Goal: Information Seeking & Learning: Learn about a topic

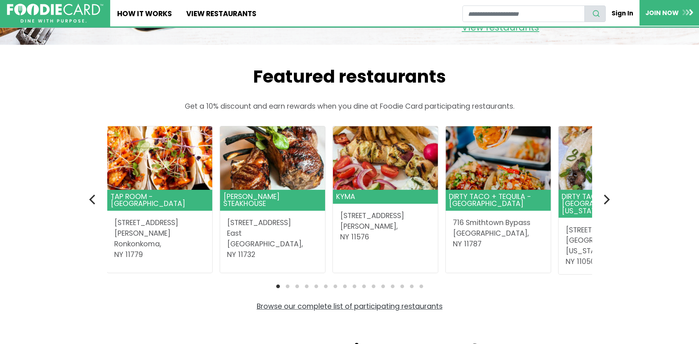
scroll to position [184, 0]
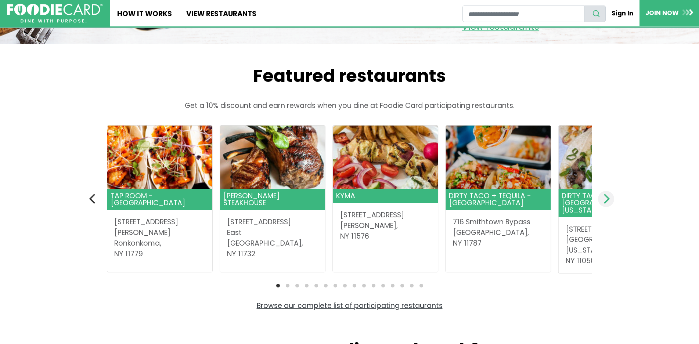
click at [604, 204] on icon "Next" at bounding box center [606, 199] width 10 height 10
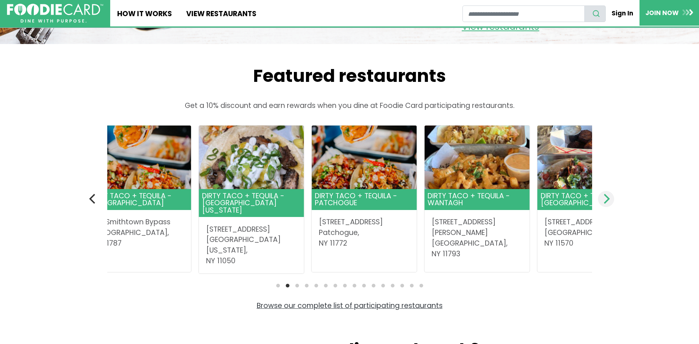
click at [604, 204] on icon "Next" at bounding box center [606, 199] width 10 height 10
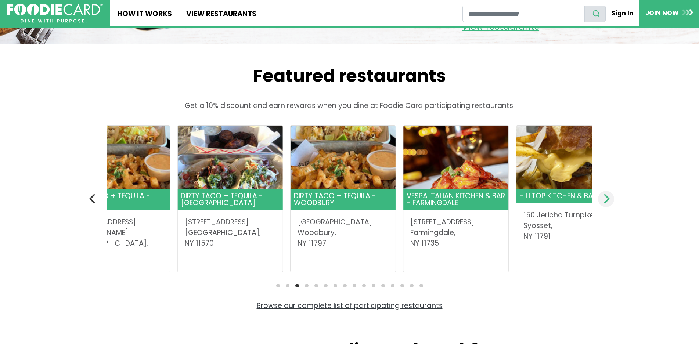
click at [604, 204] on icon "Next" at bounding box center [606, 199] width 10 height 10
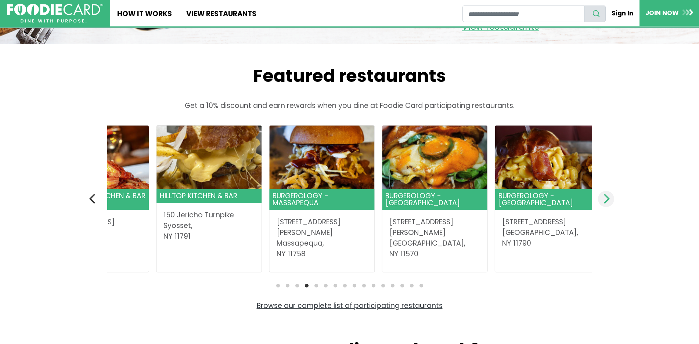
click at [604, 204] on icon "Next" at bounding box center [607, 199] width 6 height 10
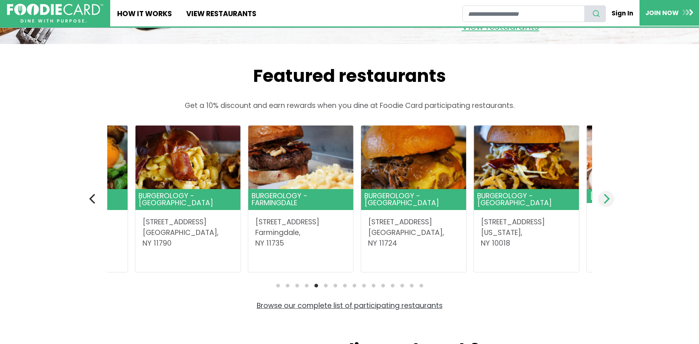
click at [604, 204] on icon "Next" at bounding box center [606, 199] width 10 height 10
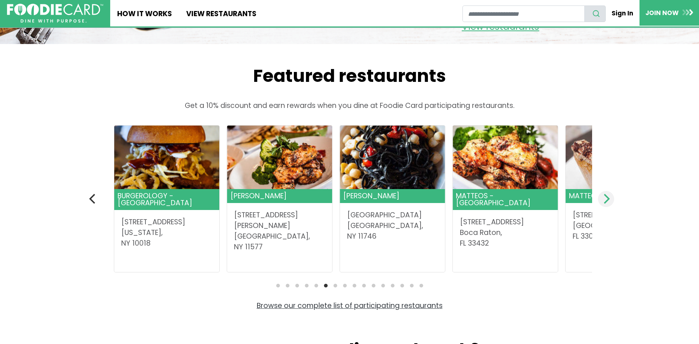
click at [605, 204] on icon "Next" at bounding box center [607, 199] width 6 height 10
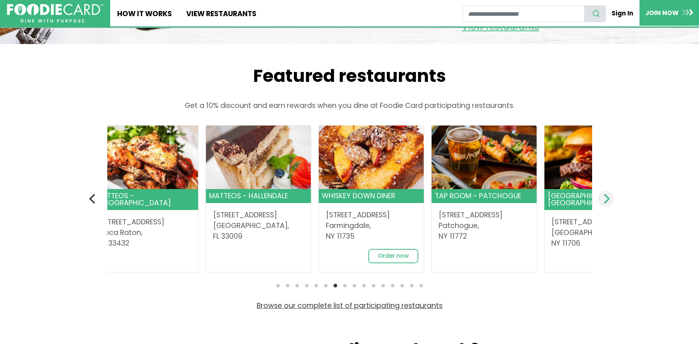
click at [603, 204] on icon "Next" at bounding box center [606, 199] width 10 height 10
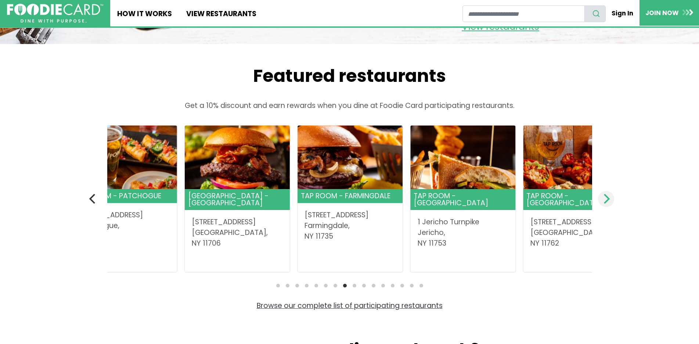
click at [600, 207] on button "Next" at bounding box center [606, 199] width 16 height 16
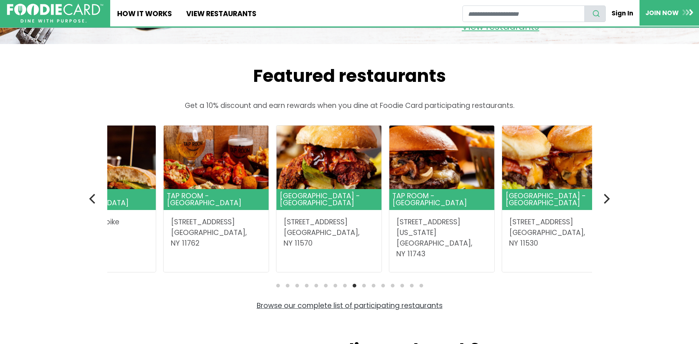
click at [597, 227] on section "Featured restaurants Get a 10% discount and earn rewards when you dine at Foodi…" at bounding box center [350, 188] width 514 height 246
click at [604, 204] on icon "Next" at bounding box center [607, 199] width 6 height 10
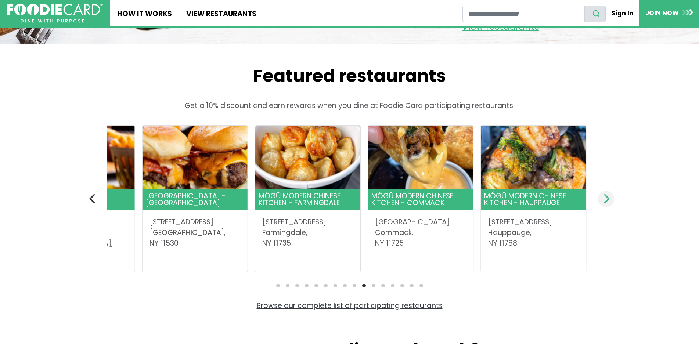
click at [604, 204] on icon "Next" at bounding box center [607, 199] width 6 height 10
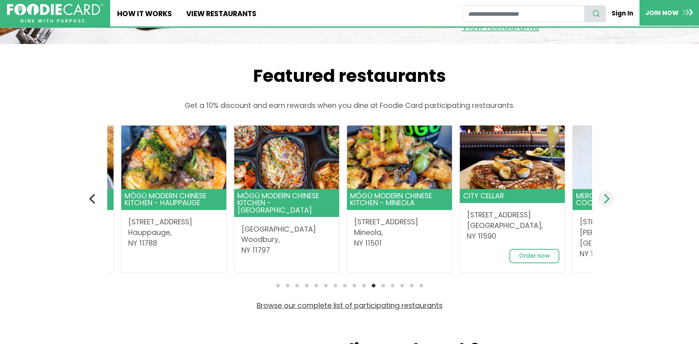
click at [604, 204] on icon "Next" at bounding box center [606, 199] width 10 height 10
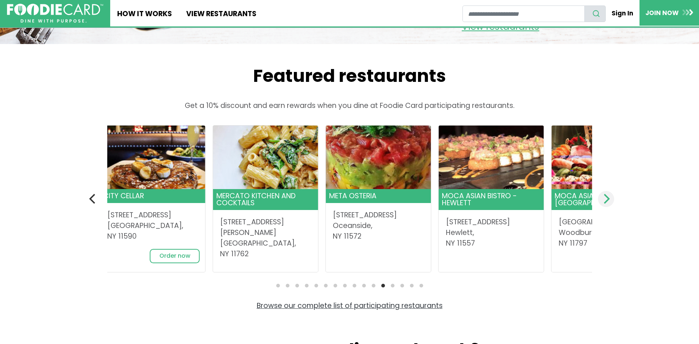
click at [604, 204] on icon "Next" at bounding box center [606, 199] width 10 height 10
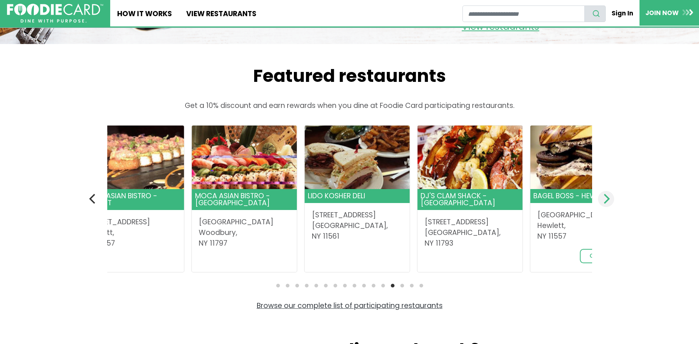
click at [604, 204] on icon "Next" at bounding box center [606, 199] width 10 height 10
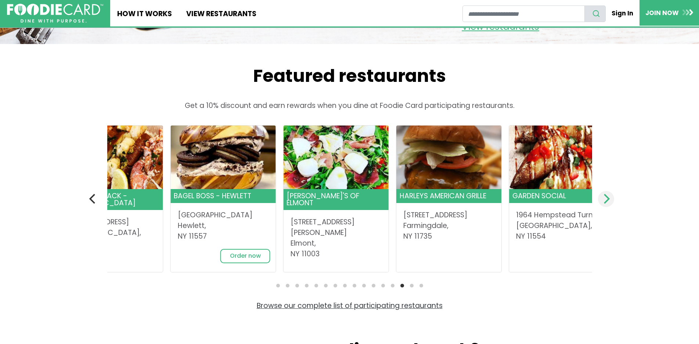
click at [604, 204] on icon "Next" at bounding box center [606, 199] width 10 height 10
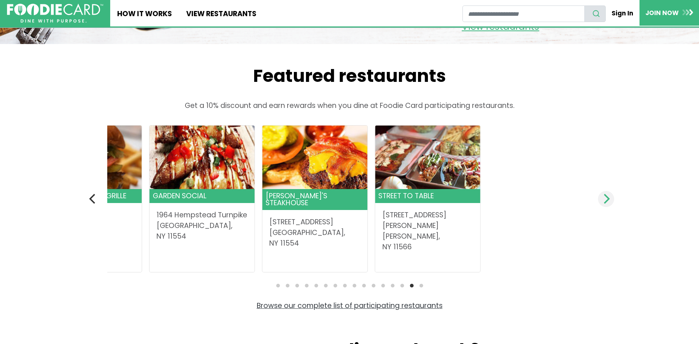
click at [607, 204] on icon "Next" at bounding box center [606, 199] width 10 height 10
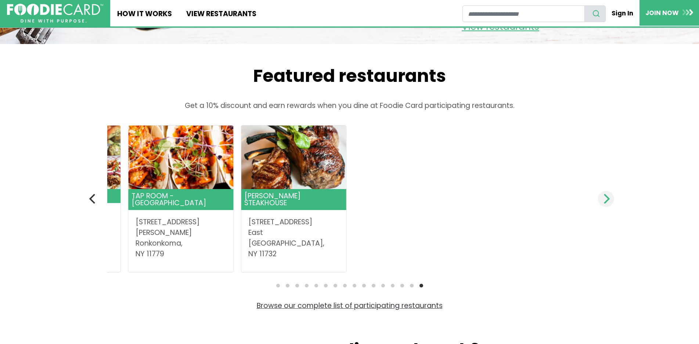
click at [605, 204] on icon "Next" at bounding box center [606, 199] width 10 height 10
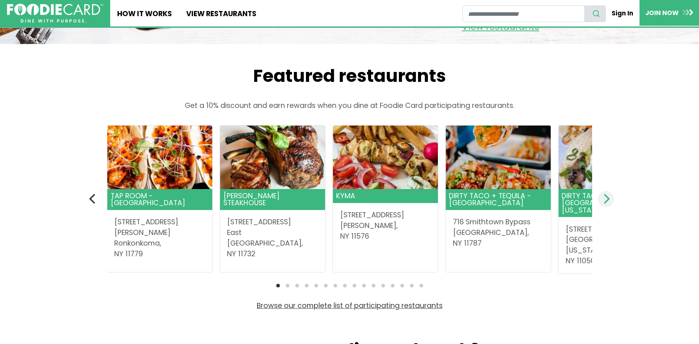
click at [605, 204] on icon "Next" at bounding box center [606, 199] width 10 height 10
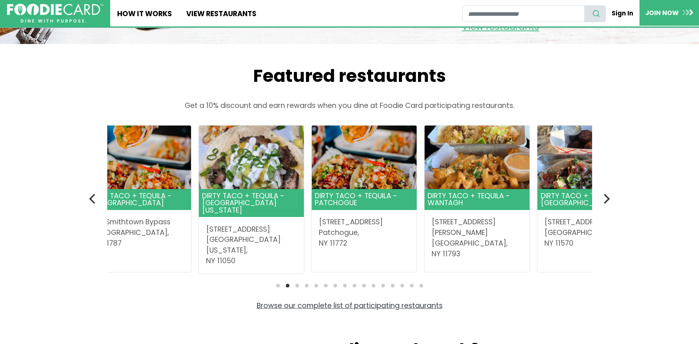
click at [297, 289] on ol at bounding box center [349, 285] width 485 height 7
click at [296, 288] on li "Page dot 3" at bounding box center [297, 286] width 4 height 4
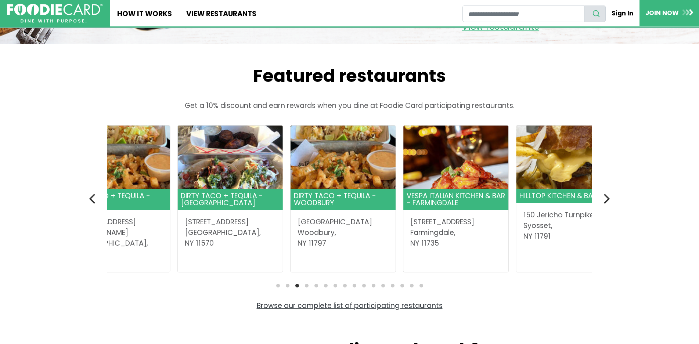
click at [296, 288] on li "Page dot 3" at bounding box center [297, 286] width 4 height 4
click at [605, 204] on icon "Next" at bounding box center [606, 199] width 10 height 10
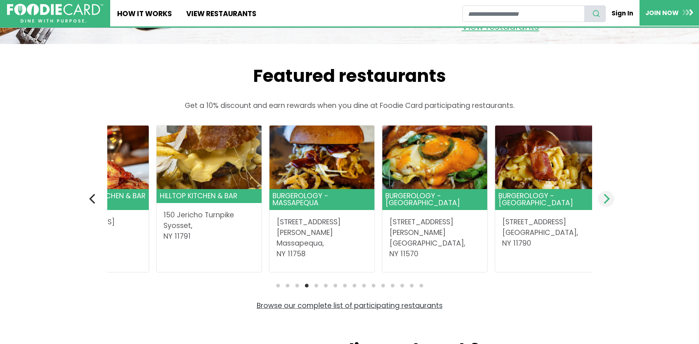
click at [605, 204] on icon "Next" at bounding box center [606, 199] width 10 height 10
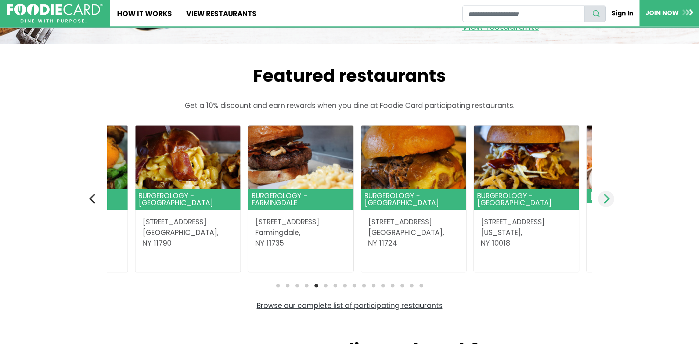
click at [605, 204] on icon "Next" at bounding box center [606, 199] width 10 height 10
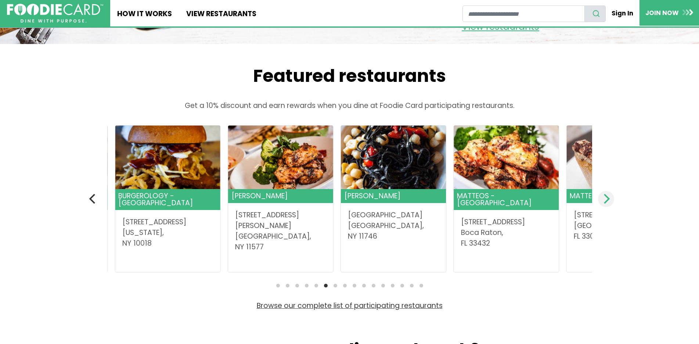
click at [605, 204] on icon "Next" at bounding box center [606, 199] width 10 height 10
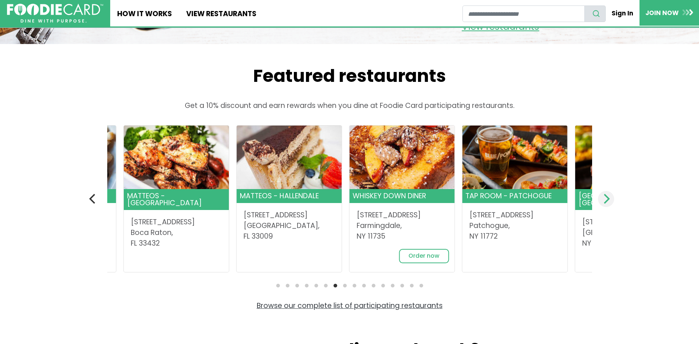
click at [605, 204] on icon "Next" at bounding box center [606, 199] width 10 height 10
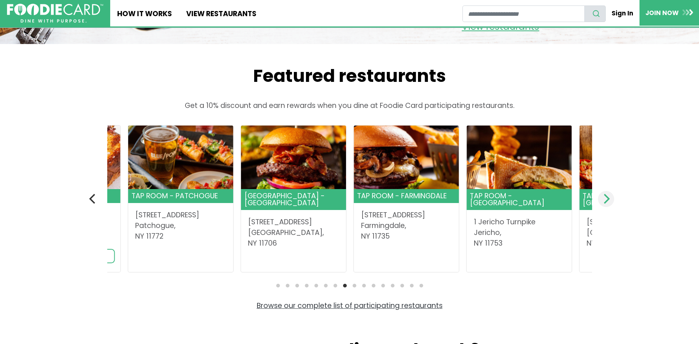
click at [605, 204] on icon "Next" at bounding box center [606, 199] width 10 height 10
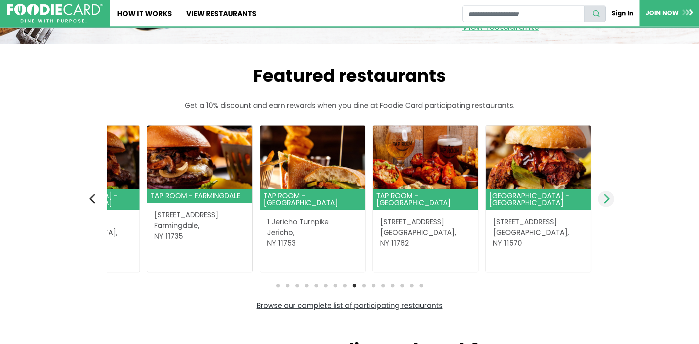
click at [605, 204] on icon "Next" at bounding box center [606, 199] width 10 height 10
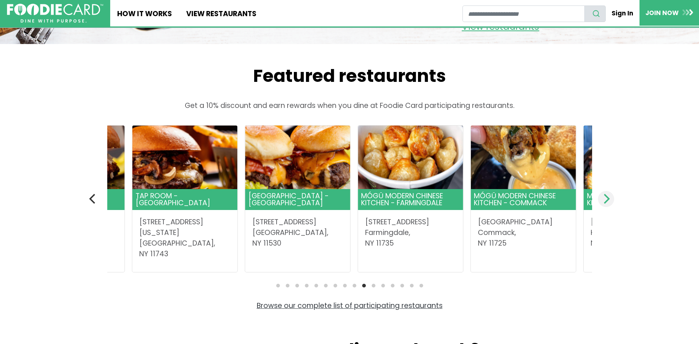
click at [605, 204] on icon "Next" at bounding box center [606, 199] width 10 height 10
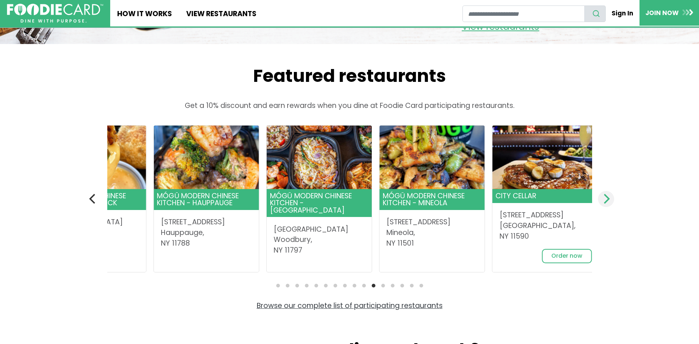
click at [605, 204] on icon "Next" at bounding box center [606, 199] width 10 height 10
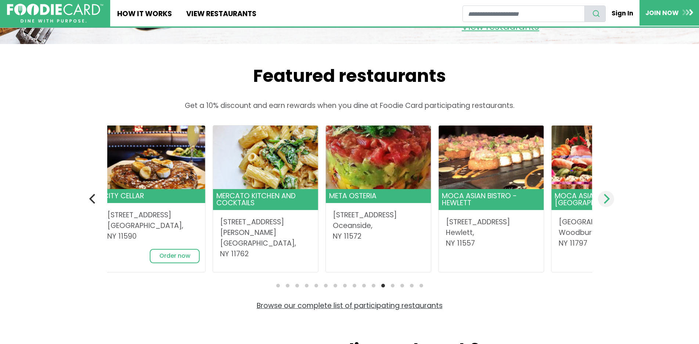
click at [605, 204] on icon "Next" at bounding box center [606, 199] width 10 height 10
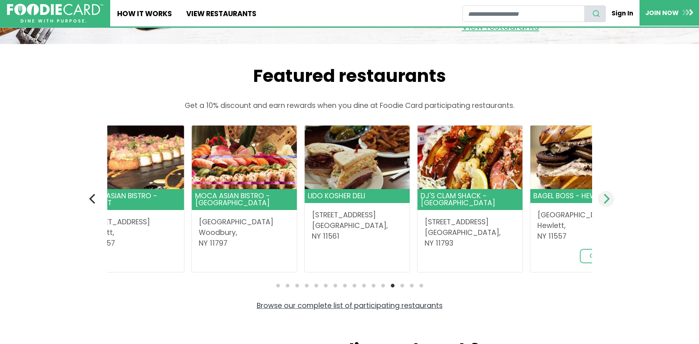
click at [605, 204] on icon "Next" at bounding box center [606, 199] width 10 height 10
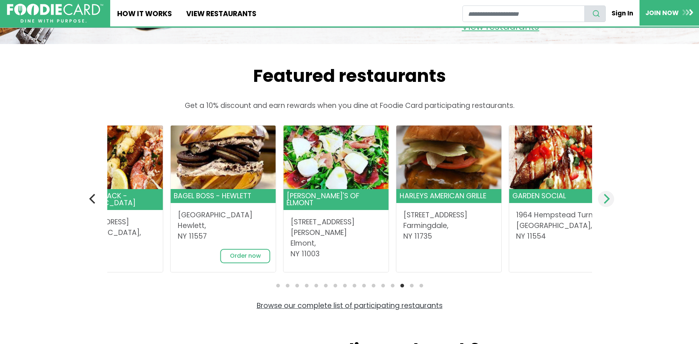
click at [605, 204] on icon "Next" at bounding box center [606, 199] width 10 height 10
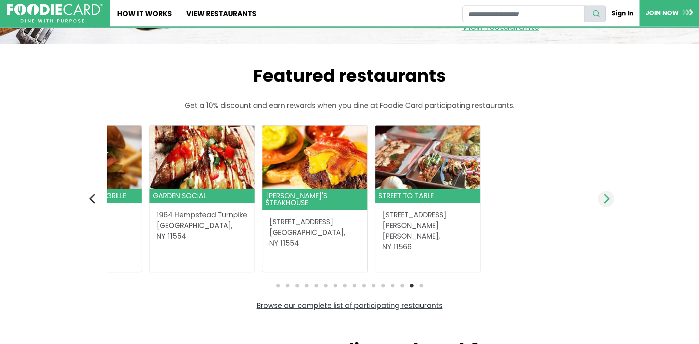
click at [605, 204] on icon "Next" at bounding box center [606, 199] width 10 height 10
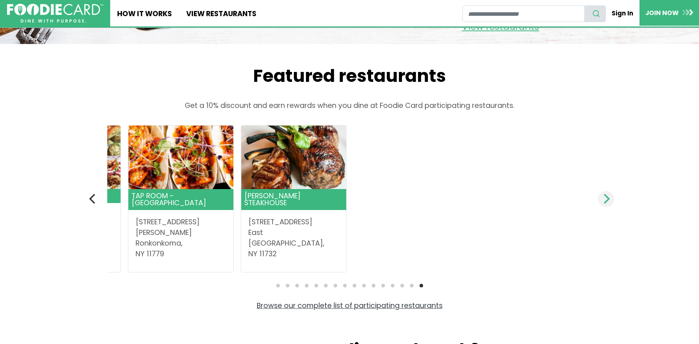
click at [605, 204] on icon "Next" at bounding box center [606, 199] width 10 height 10
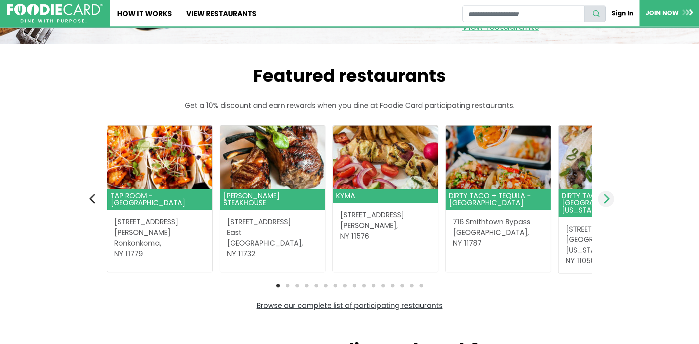
click at [605, 204] on icon "Next" at bounding box center [606, 199] width 10 height 10
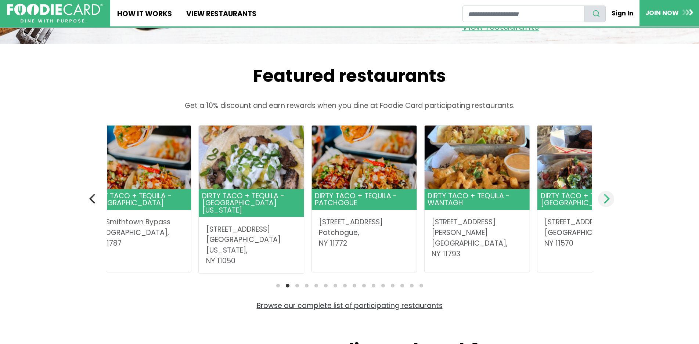
click at [605, 204] on icon "Next" at bounding box center [606, 199] width 10 height 10
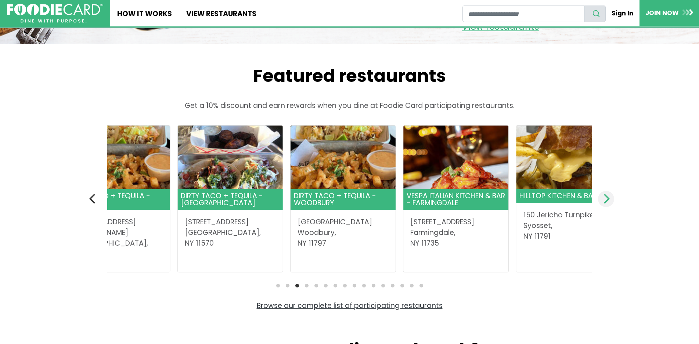
click at [605, 204] on icon "Next" at bounding box center [606, 199] width 10 height 10
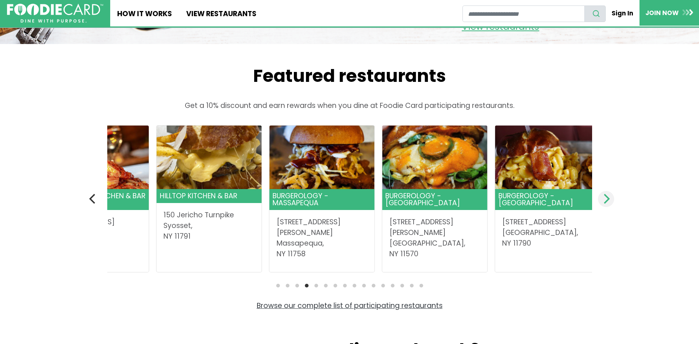
click at [605, 204] on icon "Next" at bounding box center [606, 199] width 10 height 10
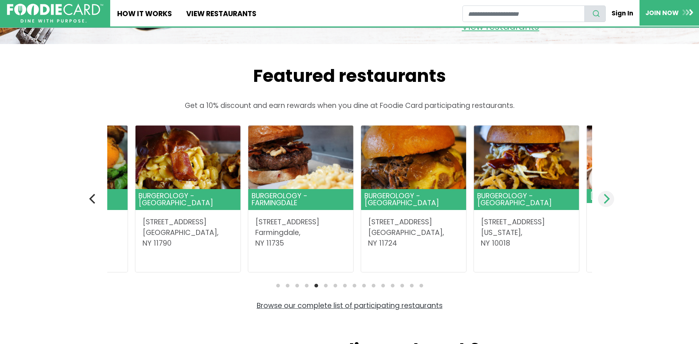
click at [605, 204] on icon "Next" at bounding box center [606, 199] width 10 height 10
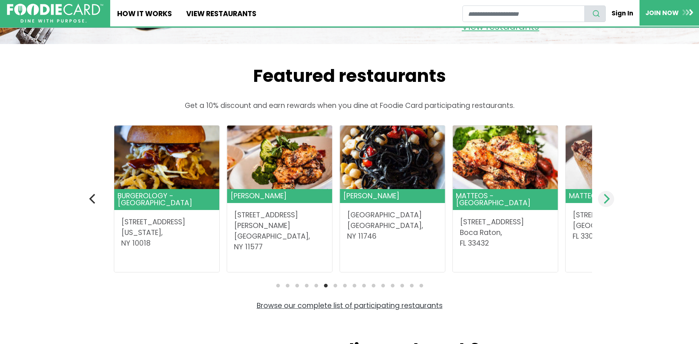
click at [605, 204] on icon "Next" at bounding box center [606, 199] width 10 height 10
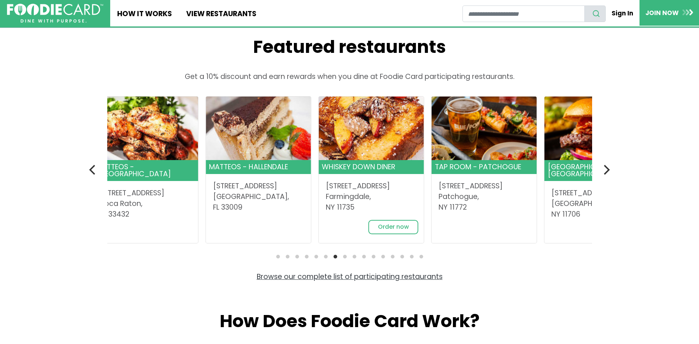
scroll to position [257, 0]
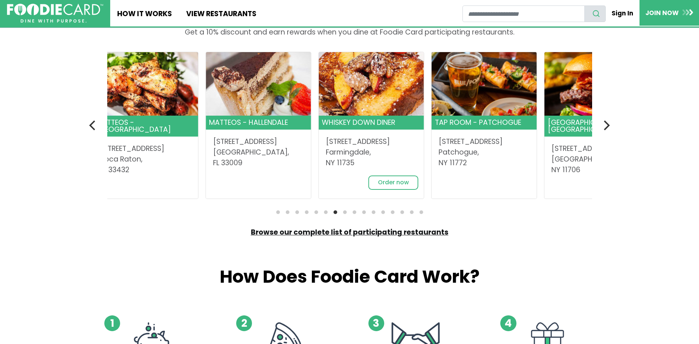
click at [364, 237] on link "Browse our complete list of participating restaurants" at bounding box center [350, 232] width 198 height 10
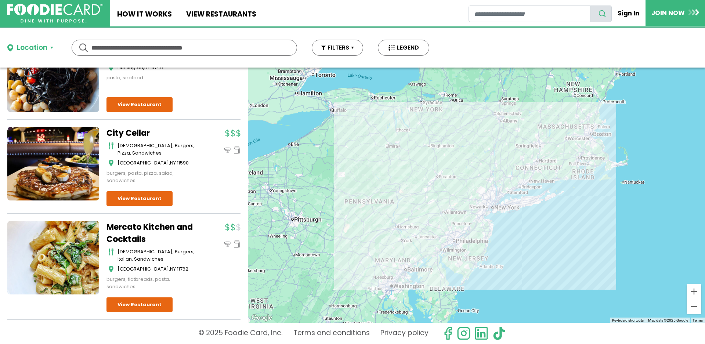
scroll to position [1715, 0]
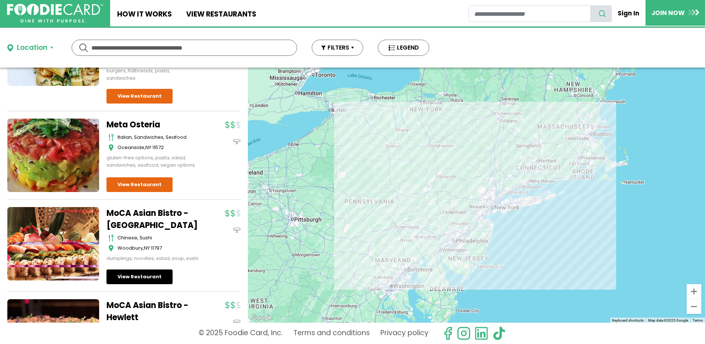
click at [163, 284] on link "View Restaurant" at bounding box center [140, 277] width 66 height 15
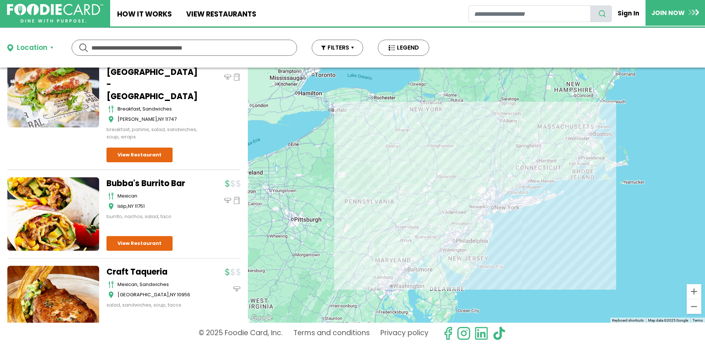
scroll to position [9370, 0]
drag, startPoint x: 205, startPoint y: 263, endPoint x: 203, endPoint y: 267, distance: 4.6
